Goal: Task Accomplishment & Management: Manage account settings

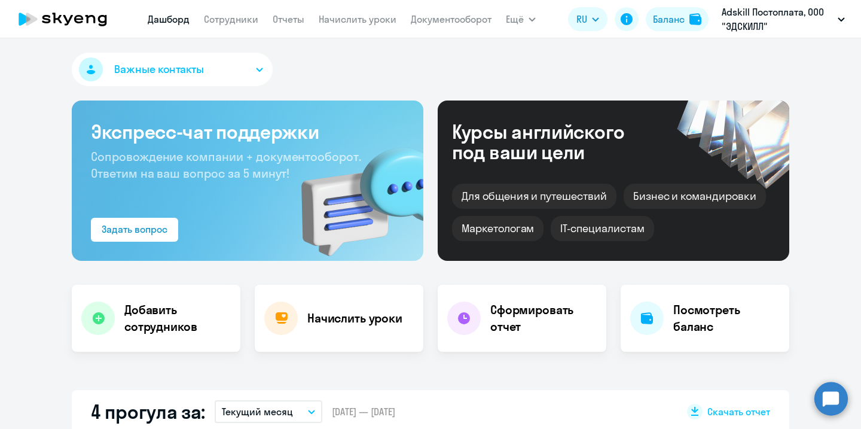
select select "30"
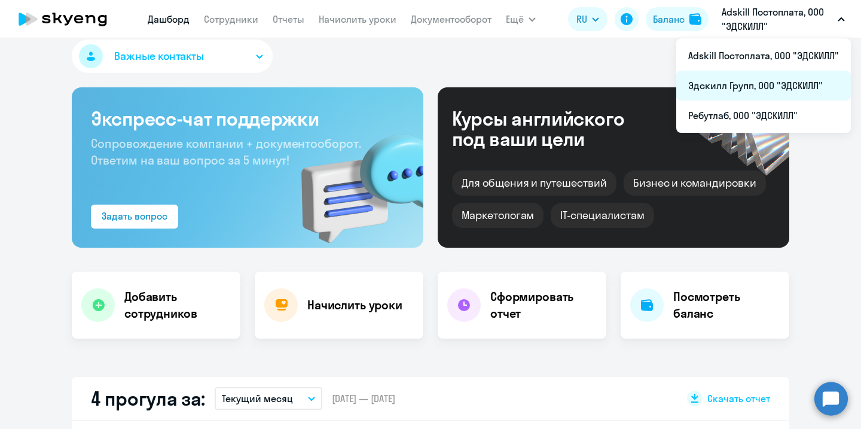
click at [763, 88] on li "Эдскилл Групп, ООО "ЭДСКИЛЛ"" at bounding box center [763, 86] width 175 height 30
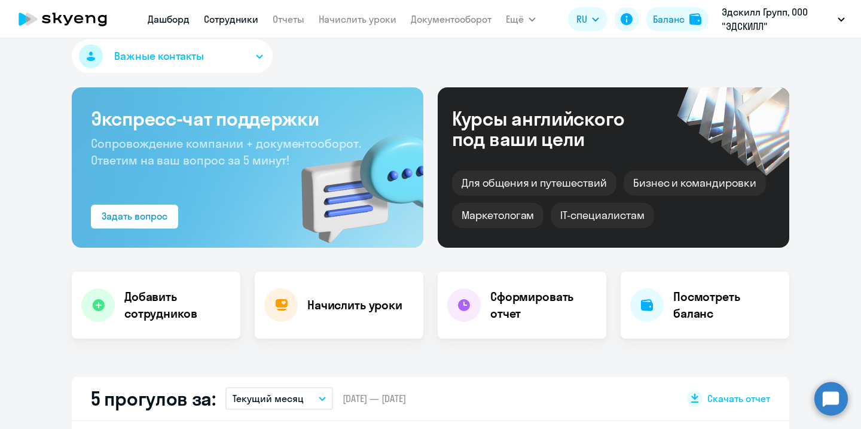
click at [233, 20] on link "Сотрудники" at bounding box center [231, 19] width 54 height 12
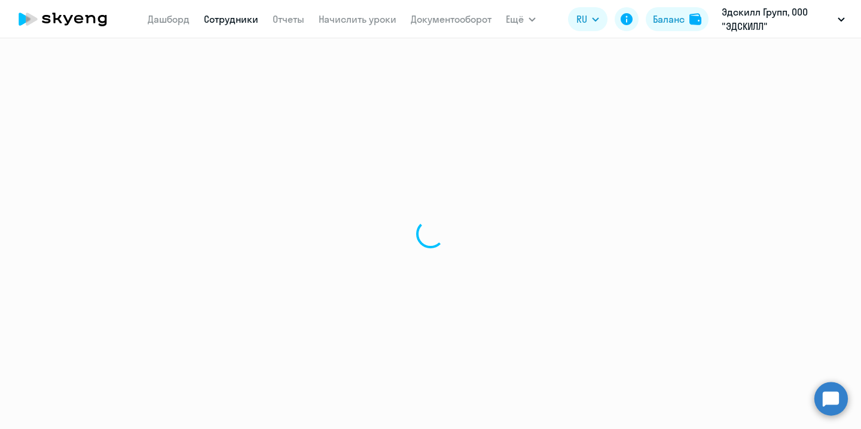
select select "30"
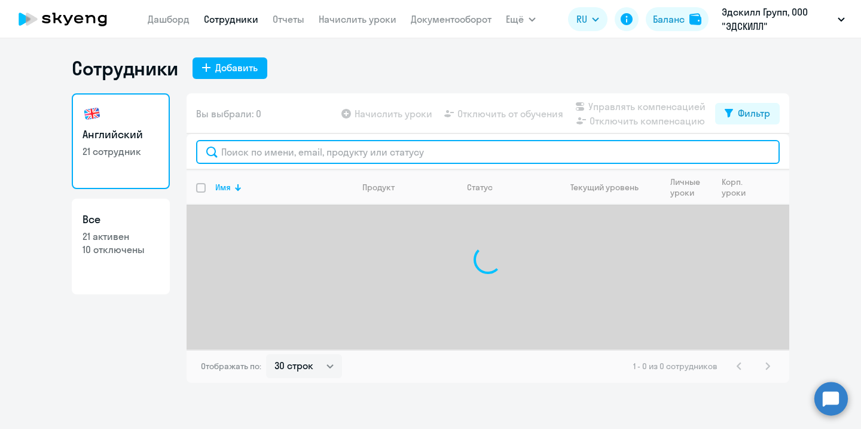
click at [274, 157] on input "text" at bounding box center [487, 152] width 583 height 24
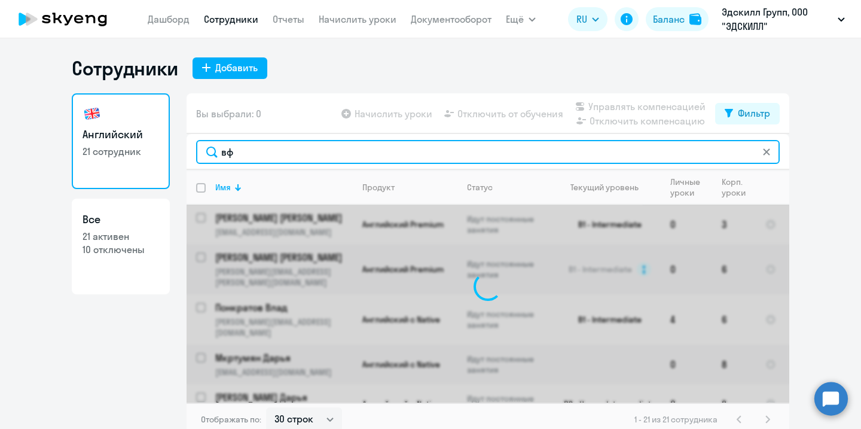
type input "в"
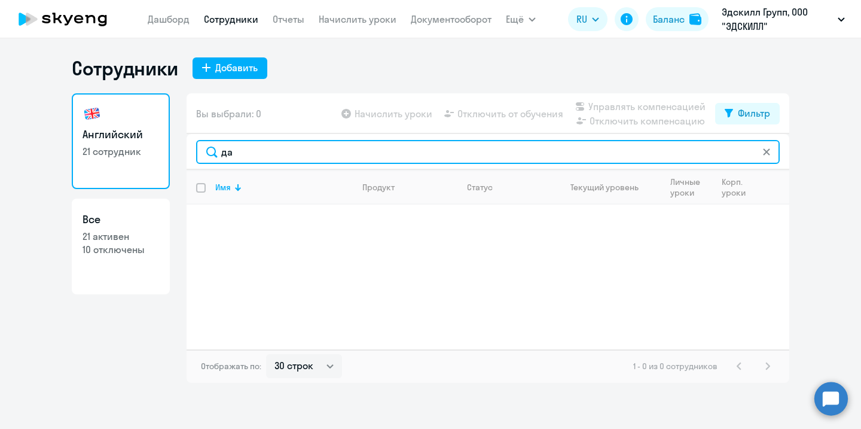
type input "д"
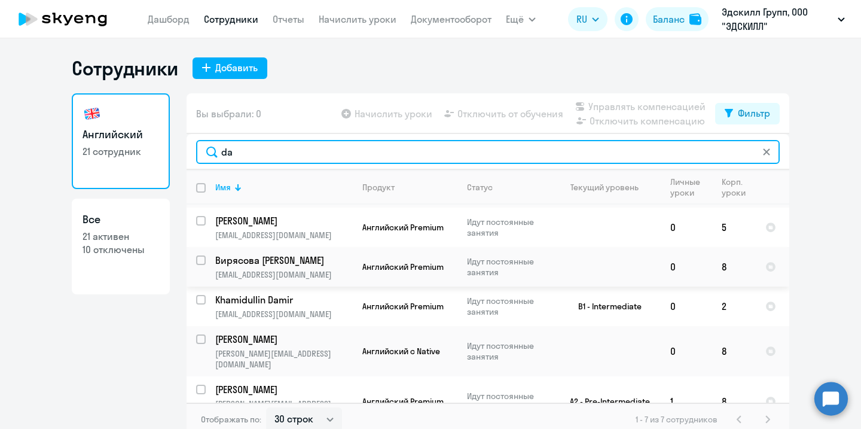
scroll to position [7, 0]
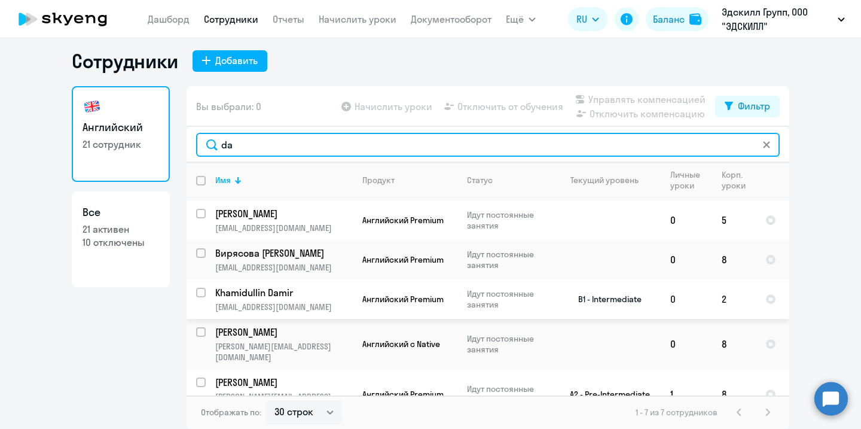
type input "da"
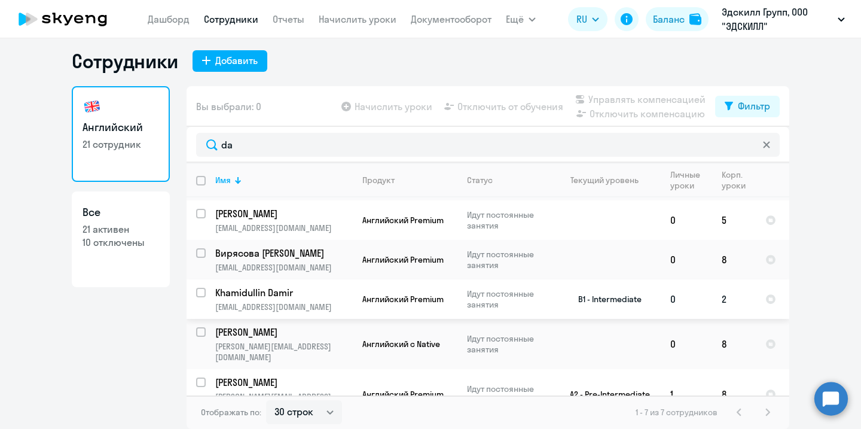
click at [204, 290] on input "select row 38422417" at bounding box center [208, 300] width 24 height 24
checkbox input "true"
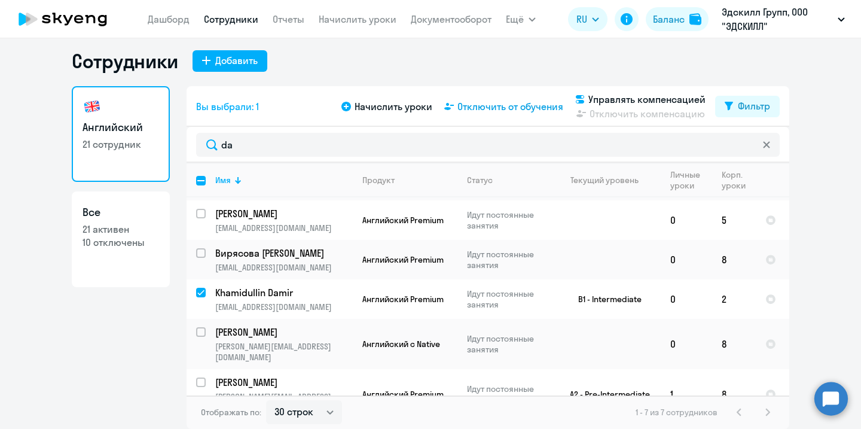
click at [517, 104] on span "Отключить от обучения" at bounding box center [510, 106] width 106 height 14
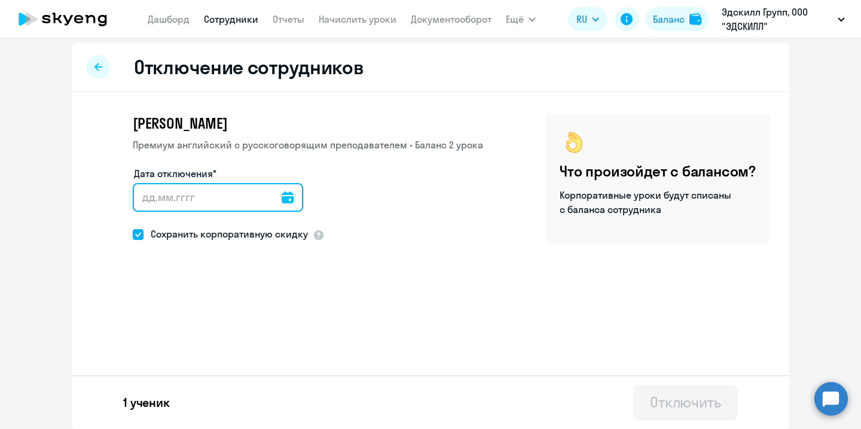
click at [184, 204] on input "Дата отключения*" at bounding box center [218, 197] width 170 height 29
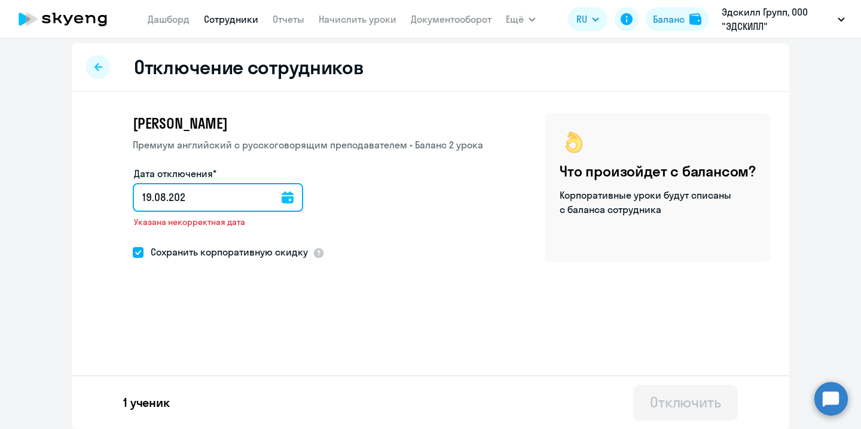
type input "[DATE]"
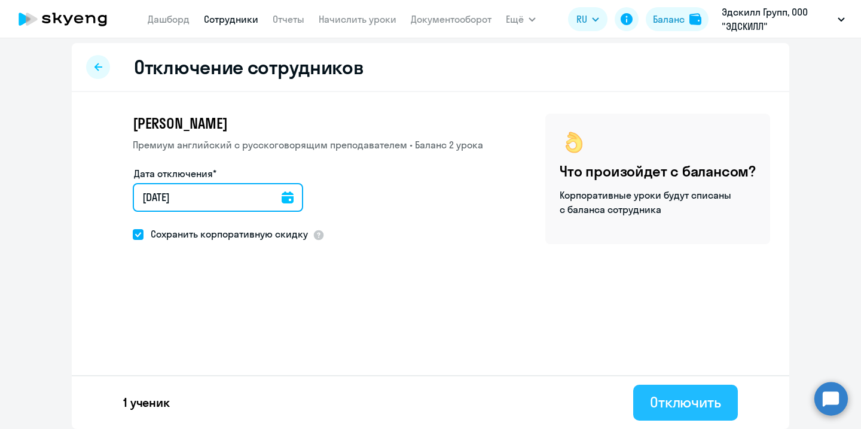
type input "[DATE]"
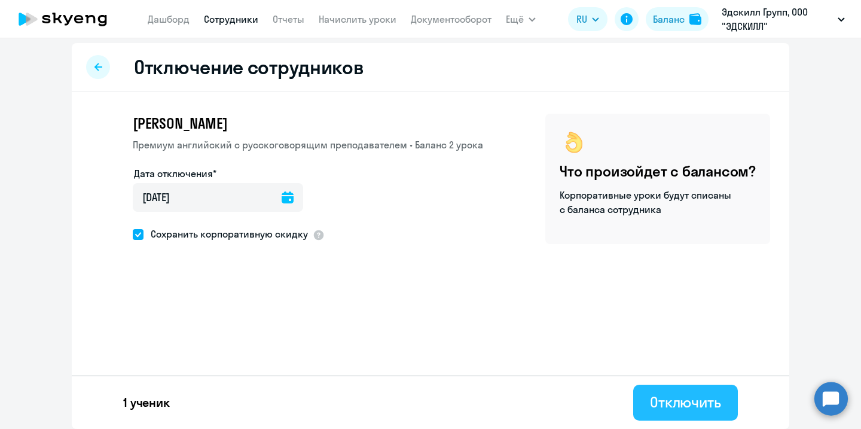
click at [692, 419] on button "Отключить" at bounding box center [685, 402] width 105 height 36
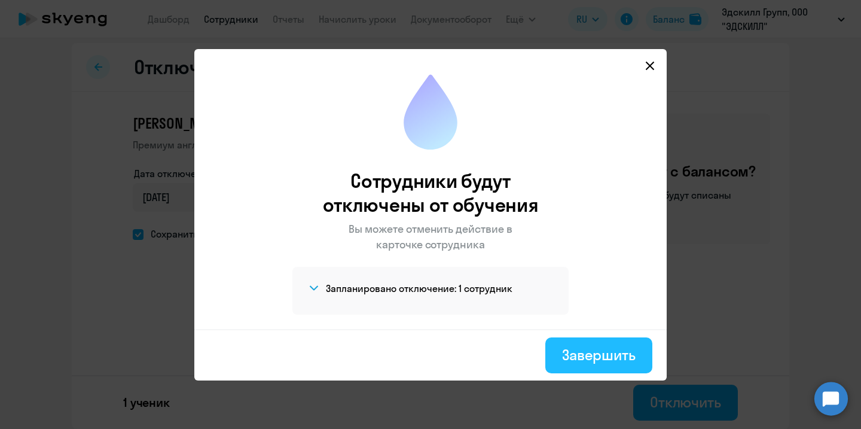
click at [585, 355] on div "Завершить" at bounding box center [599, 354] width 74 height 19
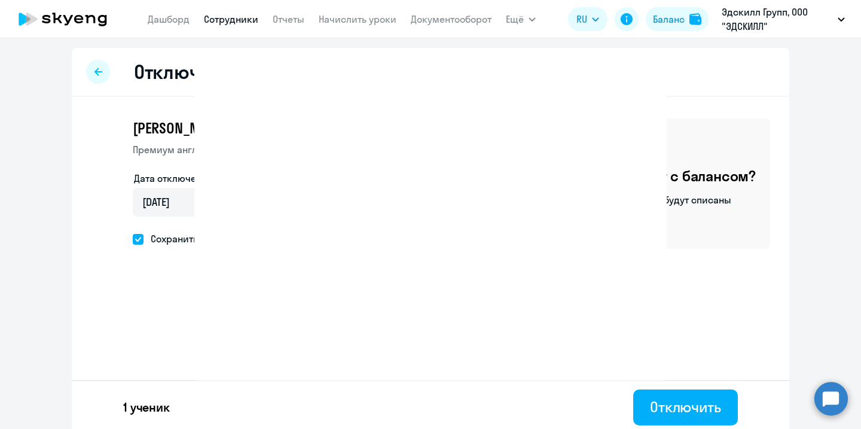
select select "30"
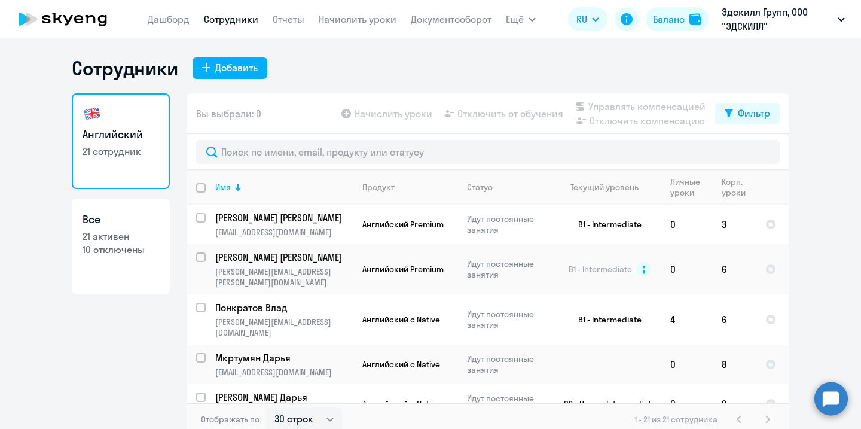
click at [53, 24] on icon at bounding box center [62, 19] width 105 height 30
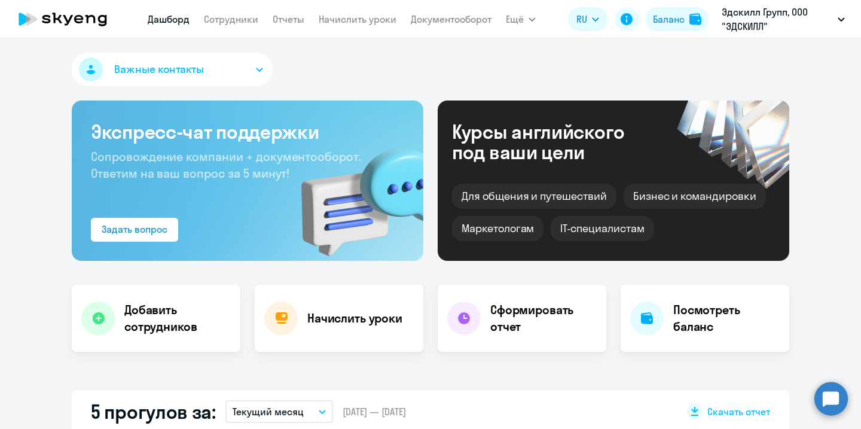
select select "30"
click at [231, 18] on link "Сотрудники" at bounding box center [231, 19] width 54 height 12
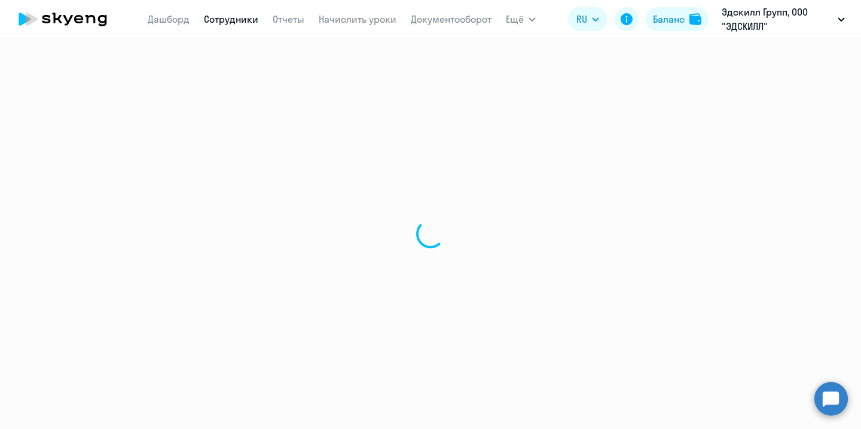
select select "30"
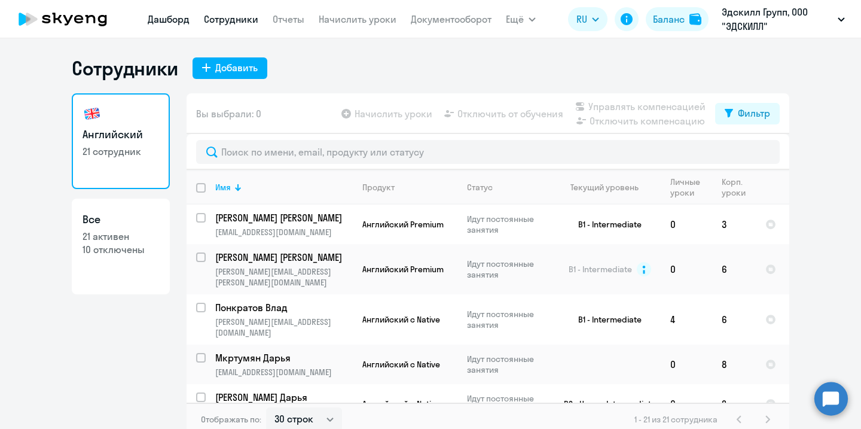
click at [175, 20] on link "Дашборд" at bounding box center [169, 19] width 42 height 12
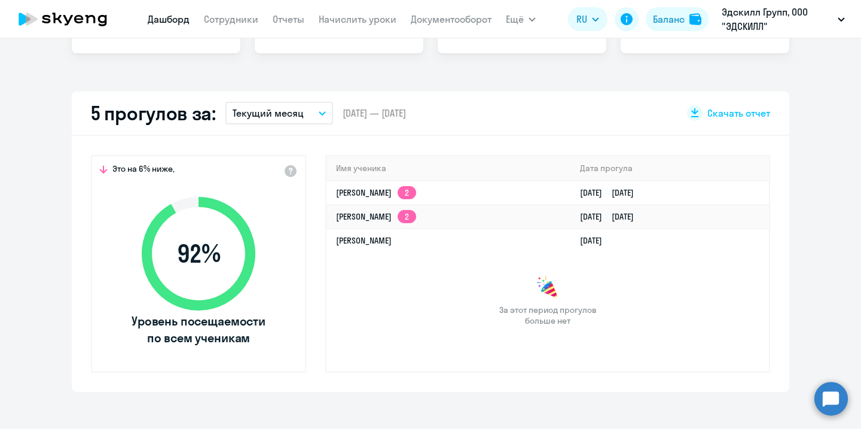
scroll to position [297, 0]
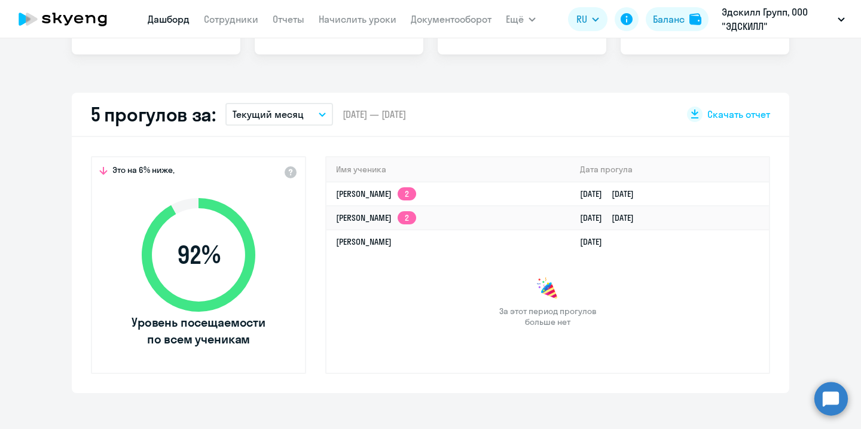
select select "30"
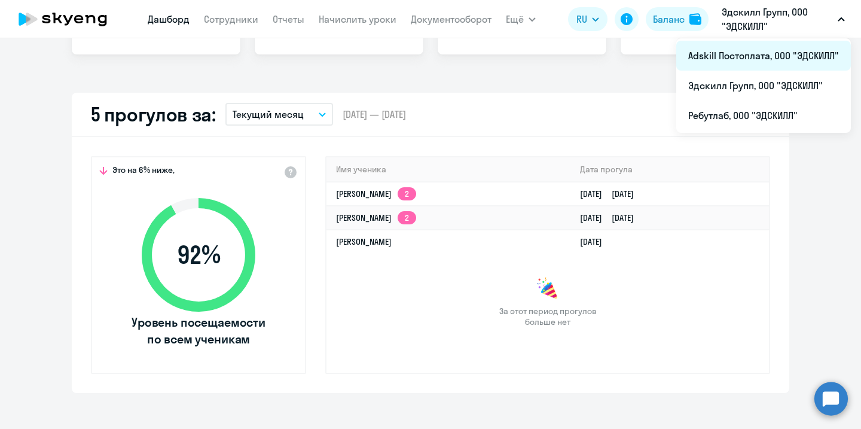
click at [766, 64] on li "Adskill Постоплата, ООО "ЭДСКИЛЛ"" at bounding box center [763, 56] width 175 height 30
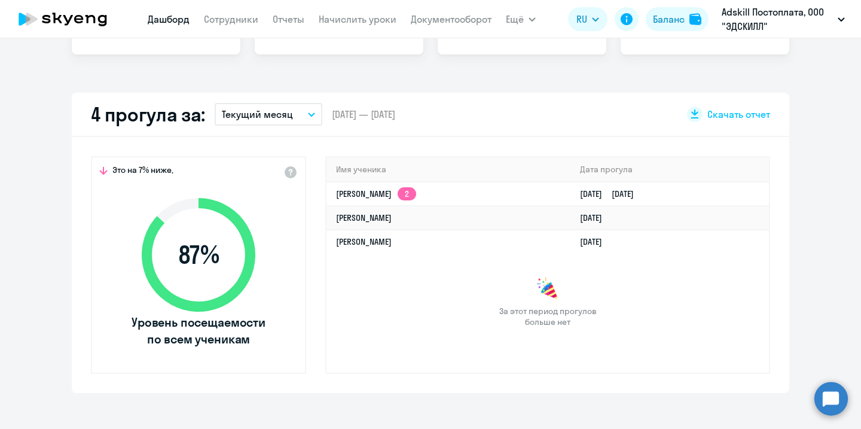
select select "30"
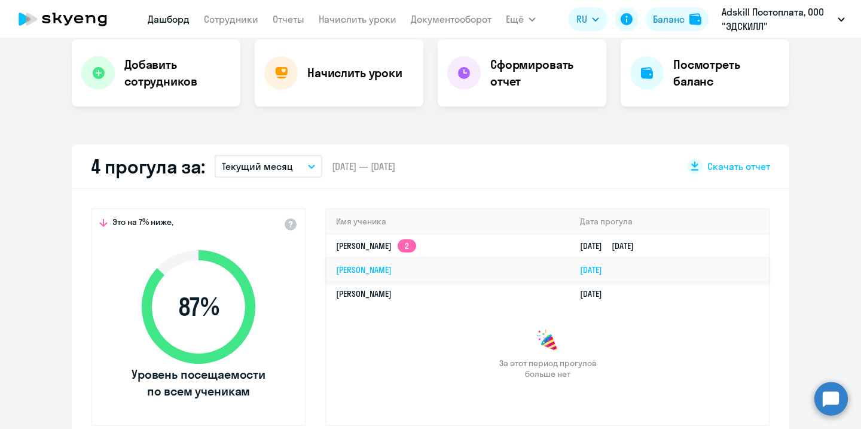
scroll to position [246, 0]
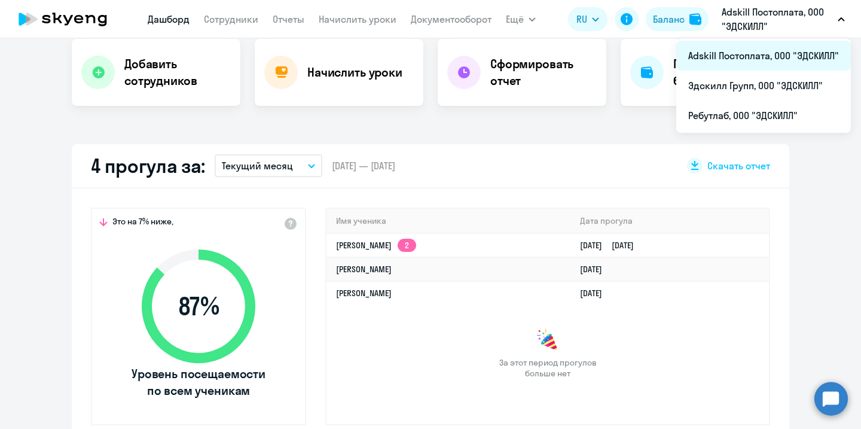
click at [759, 60] on li "Adskill Постоплата, ООО "ЭДСКИЛЛ"" at bounding box center [763, 56] width 175 height 30
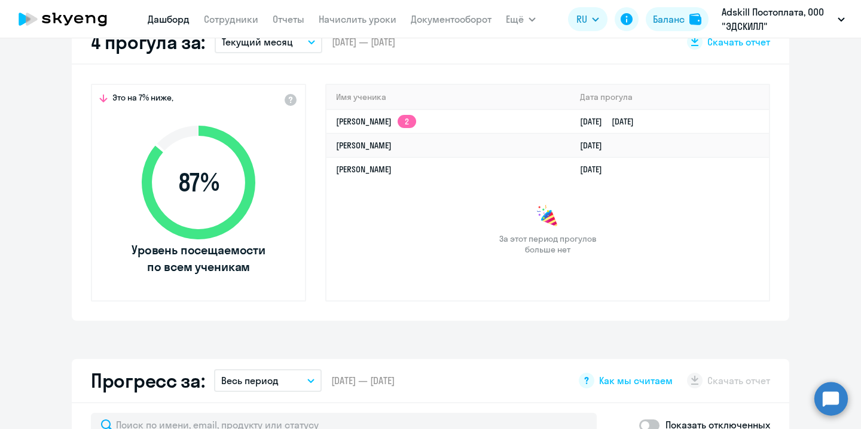
select select "30"
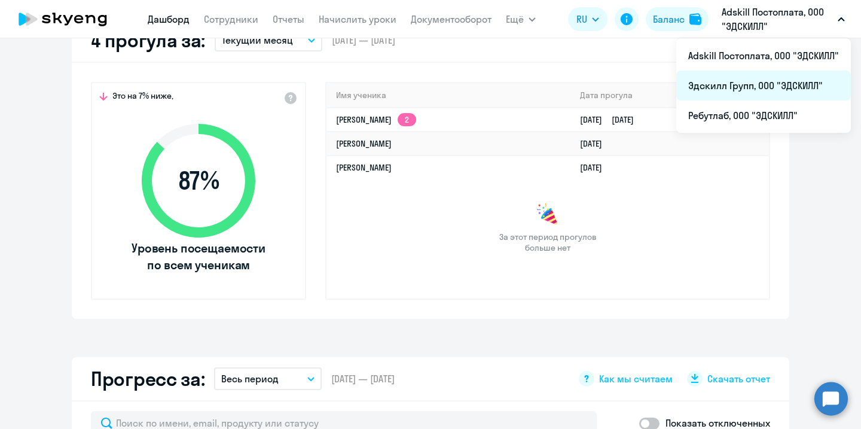
click at [720, 97] on li "Эдскилл Групп, ООО "ЭДСКИЛЛ"" at bounding box center [763, 86] width 175 height 30
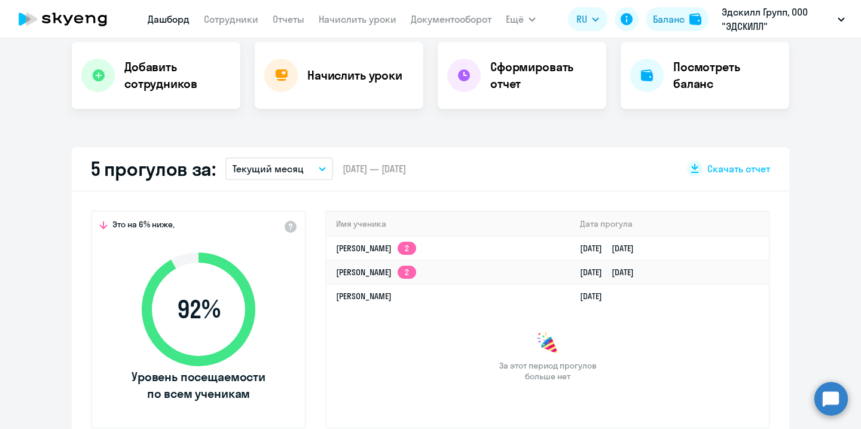
scroll to position [240, 0]
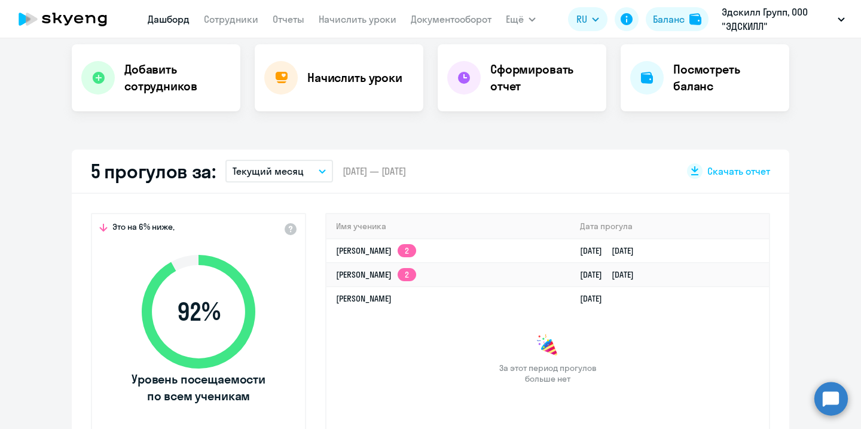
select select "30"
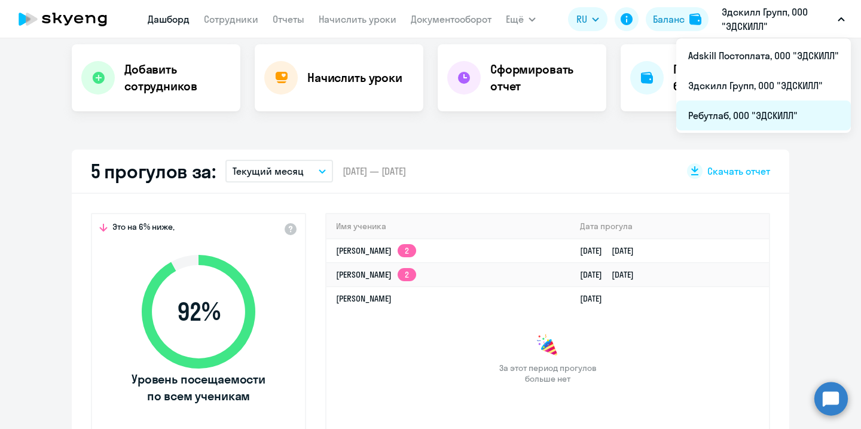
click at [741, 116] on li "Ребутлаб, ООО "ЭДСКИЛЛ"" at bounding box center [763, 115] width 175 height 30
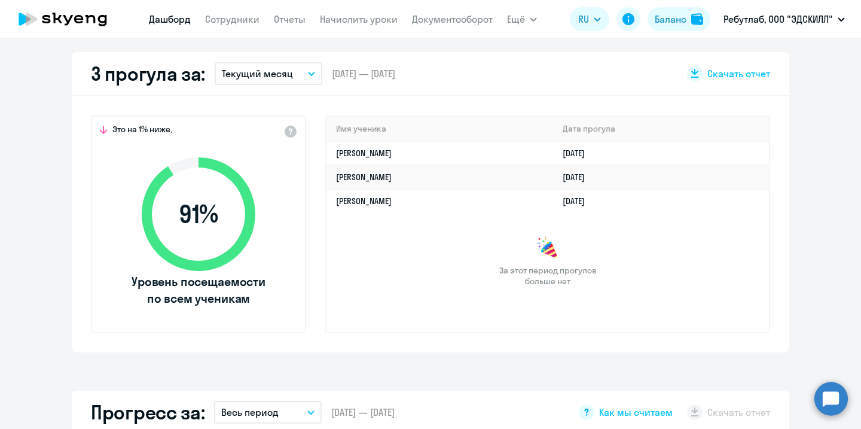
select select "30"
